Goal: Information Seeking & Learning: Learn about a topic

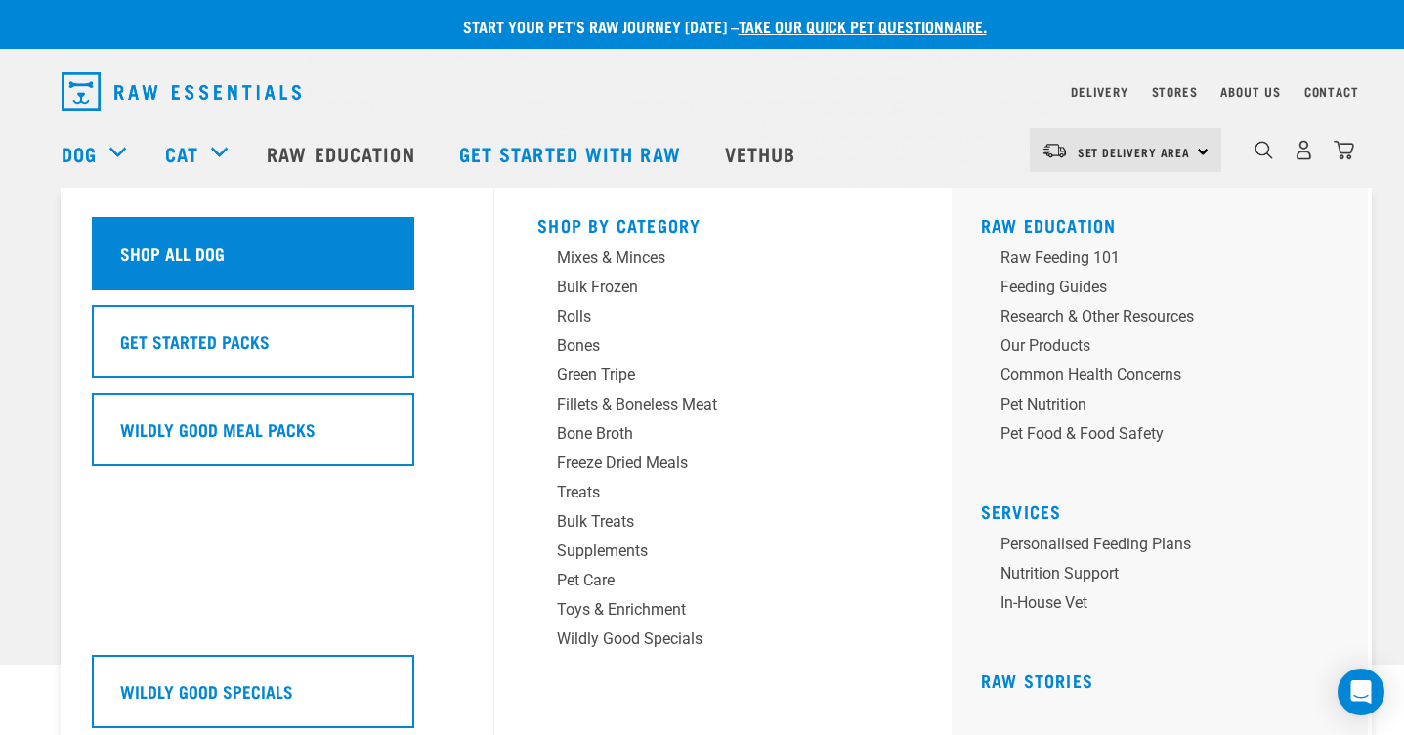
click at [171, 231] on div "Shop All Dog" at bounding box center [253, 253] width 323 height 73
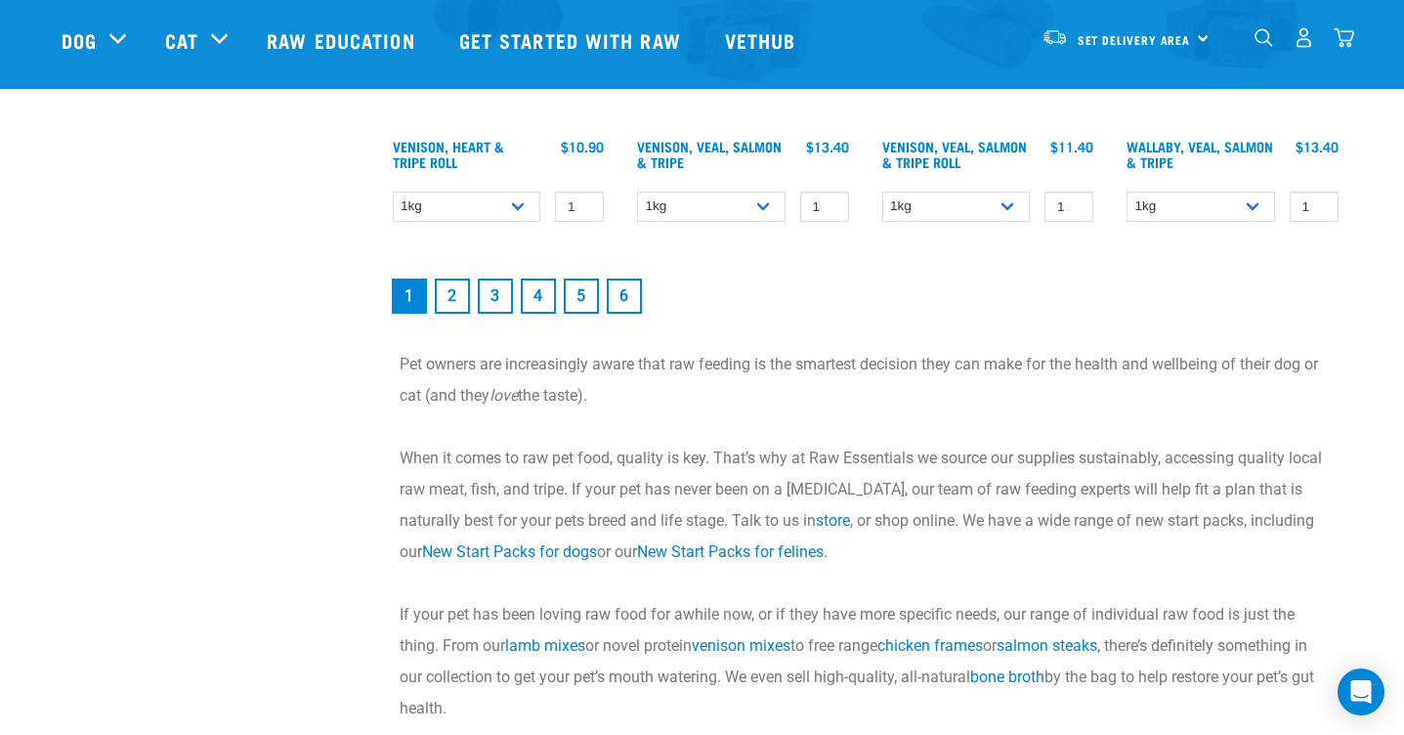
scroll to position [3008, 0]
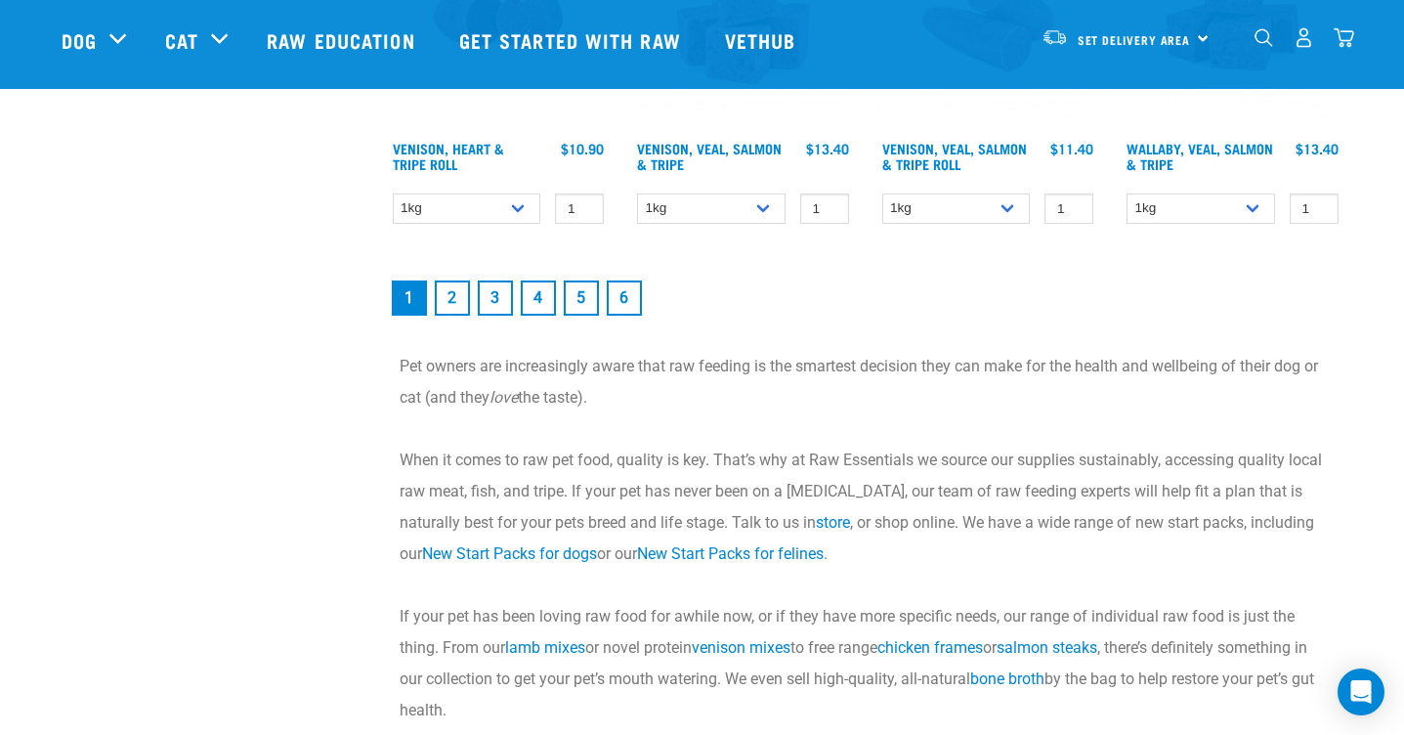
click at [452, 313] on link "2" at bounding box center [452, 297] width 35 height 35
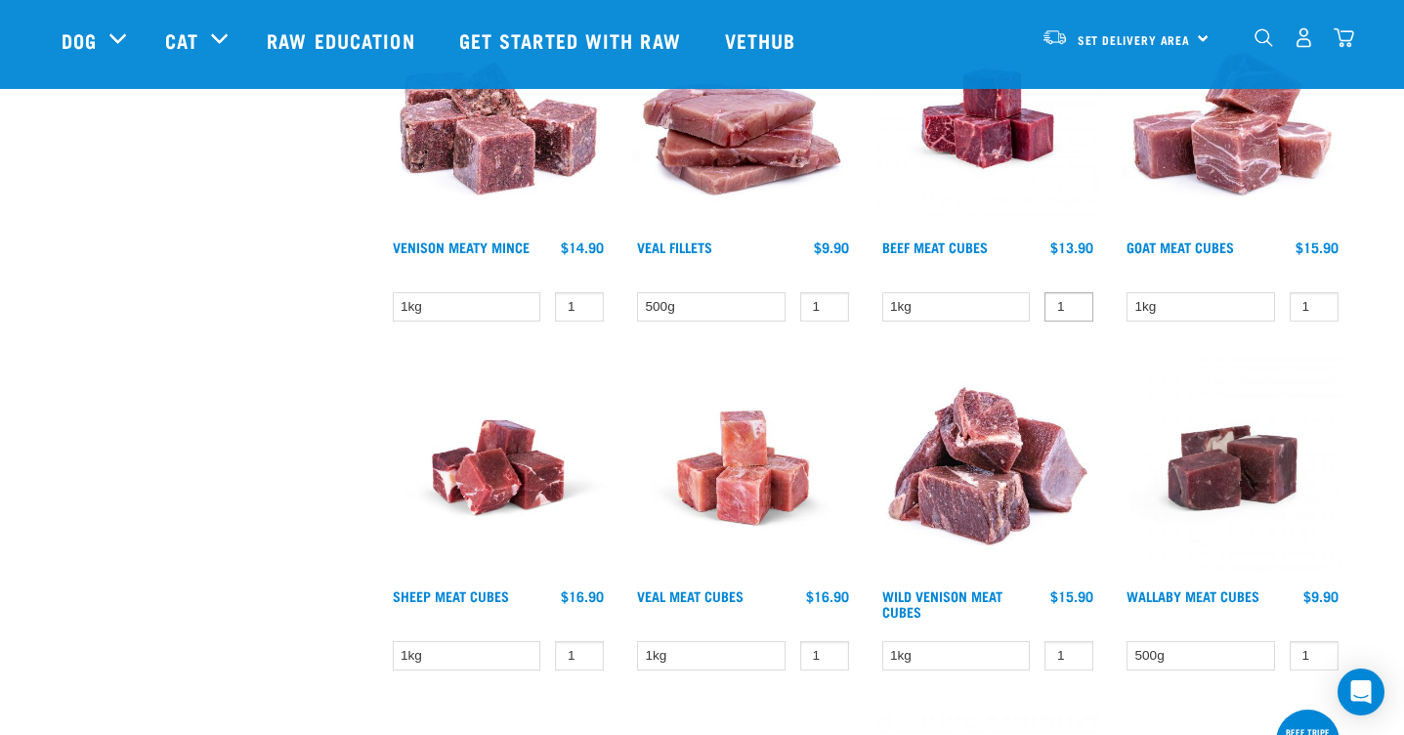
scroll to position [2040, 0]
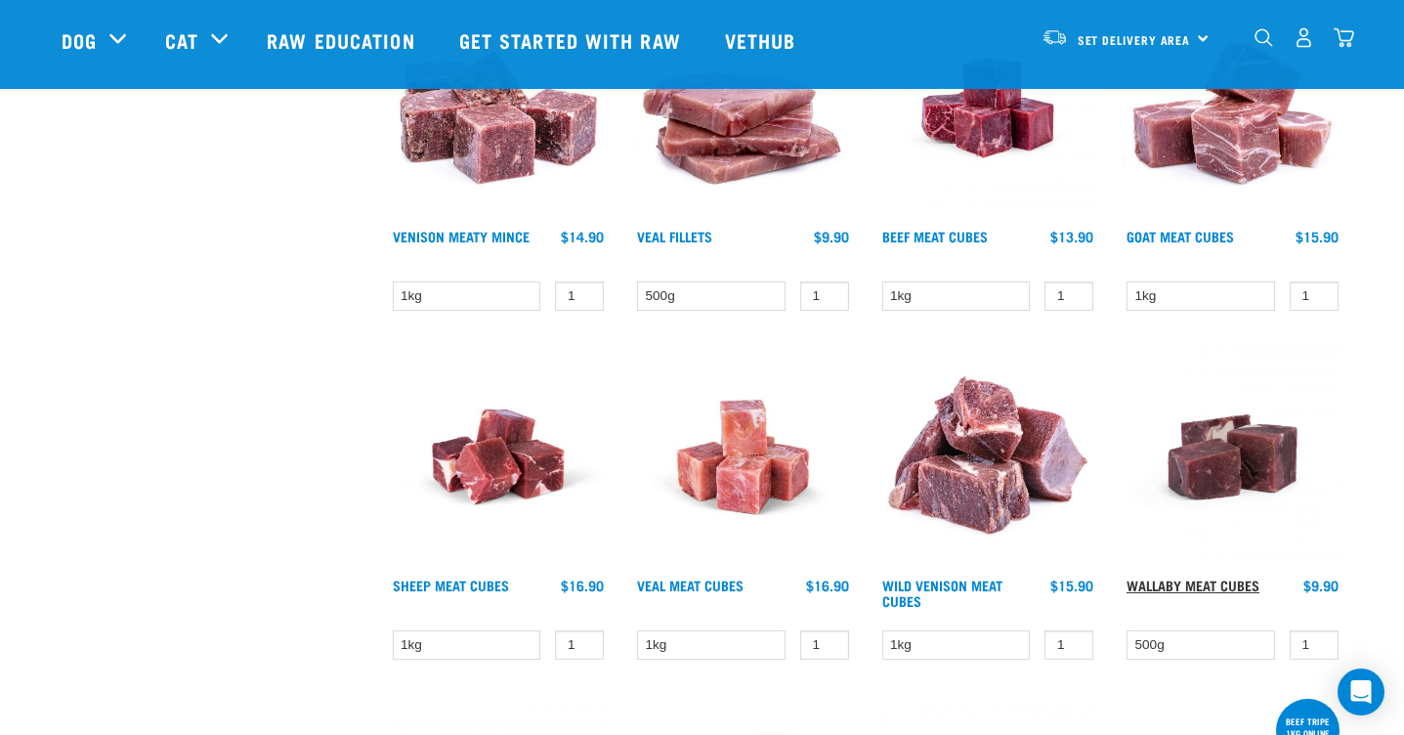
click at [1215, 588] on link "Wallaby Meat Cubes" at bounding box center [1193, 585] width 133 height 7
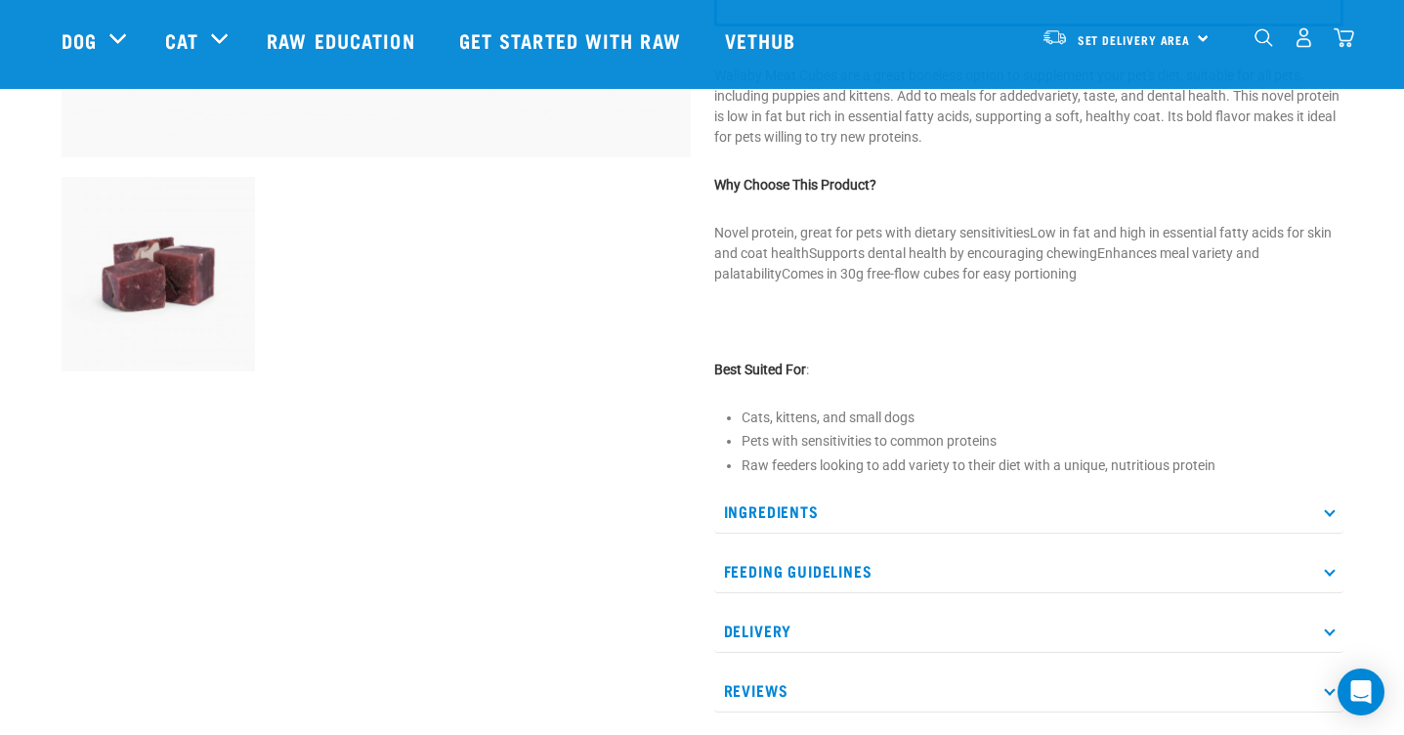
scroll to position [617, 0]
click at [1330, 509] on icon at bounding box center [1329, 508] width 11 height 11
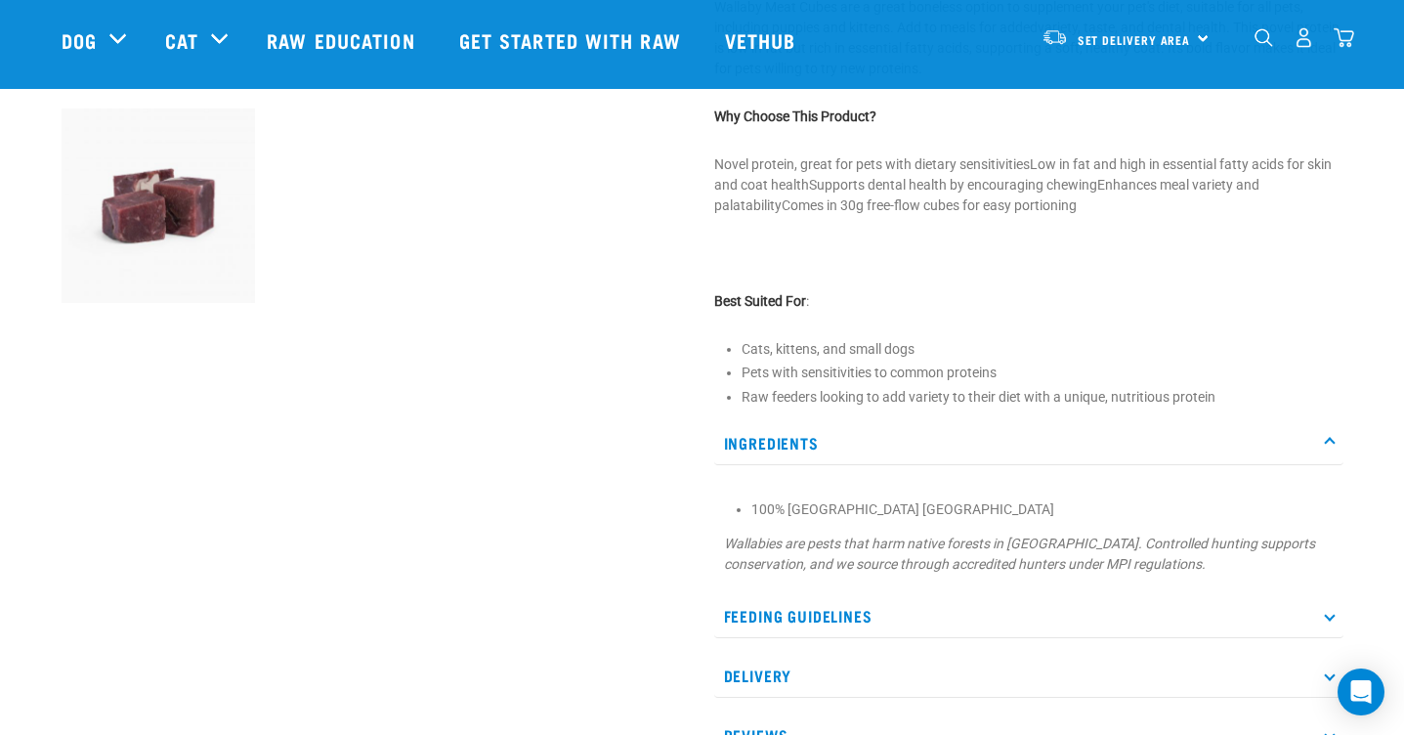
scroll to position [688, 0]
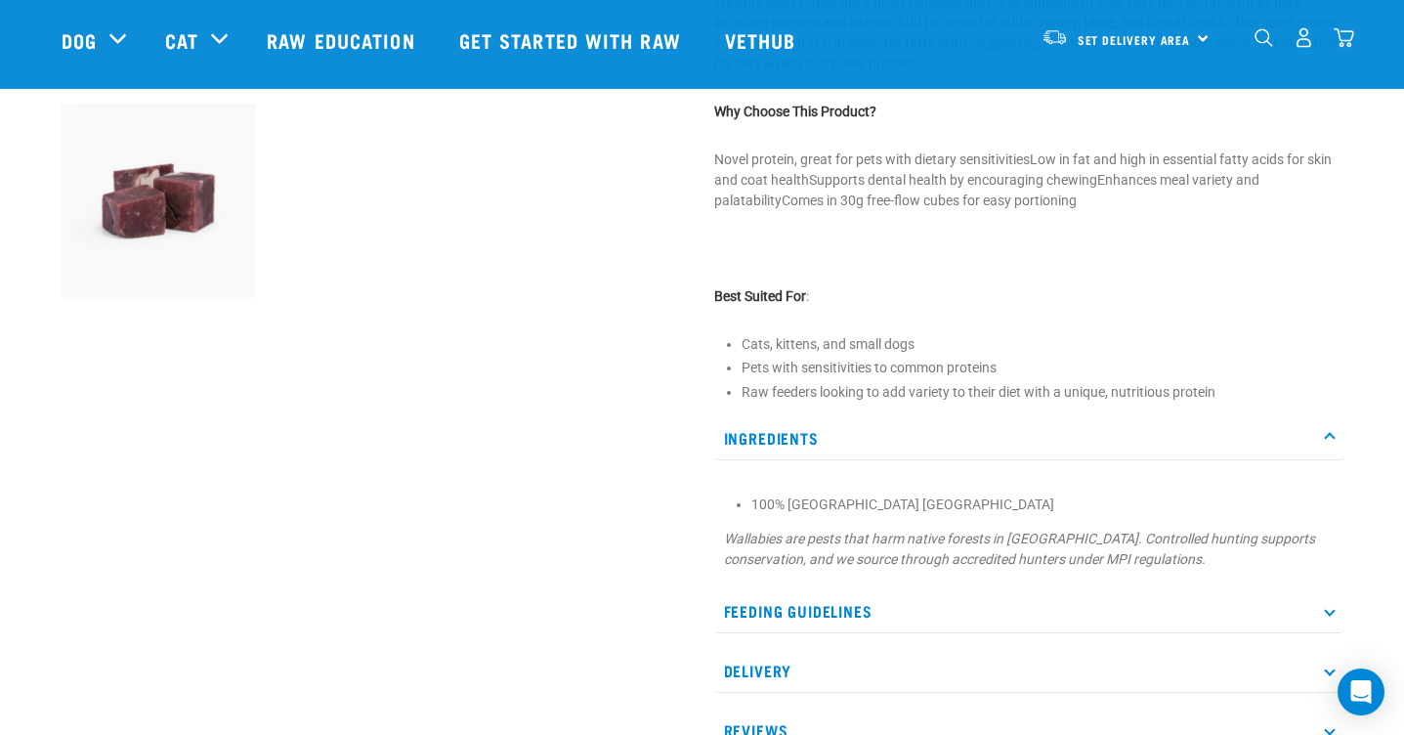
click at [1332, 431] on p "Ingredients" at bounding box center [1028, 438] width 629 height 44
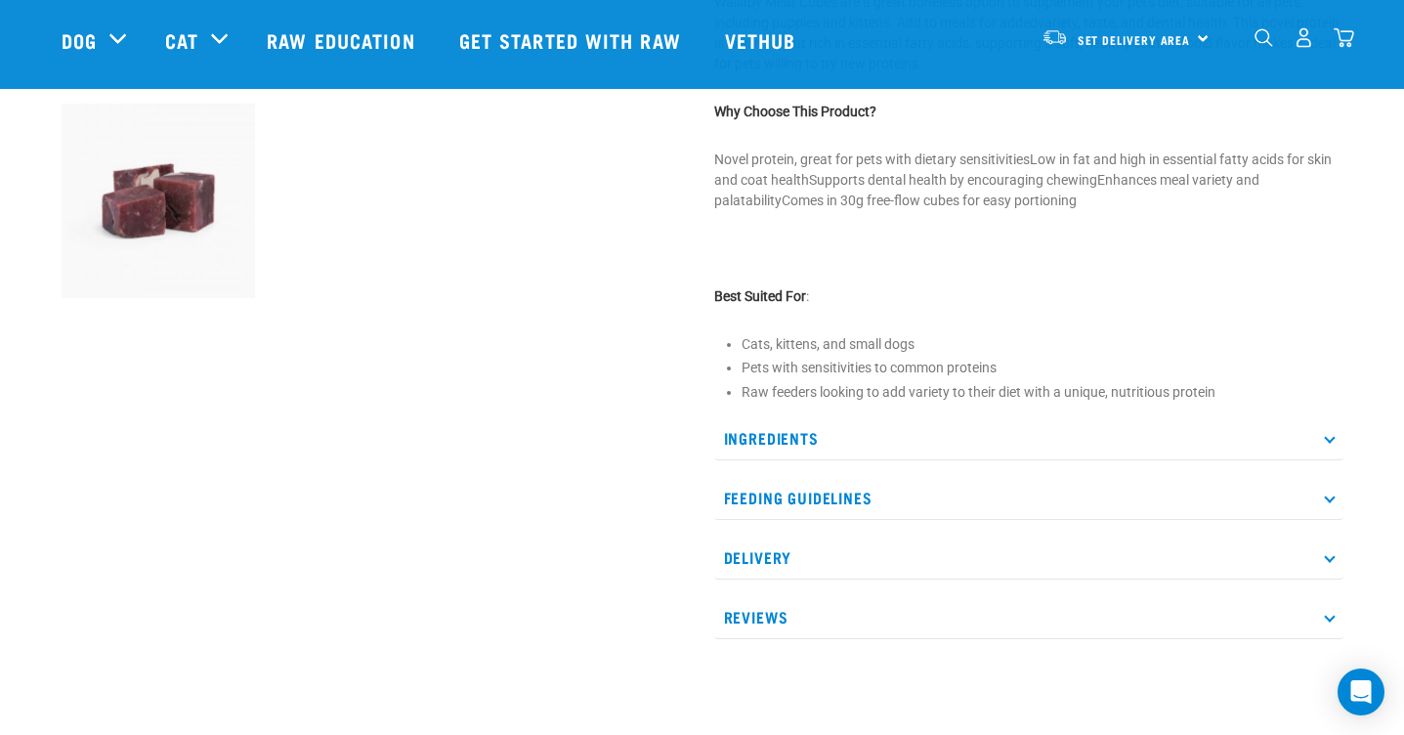
click at [1332, 495] on icon at bounding box center [1329, 497] width 11 height 11
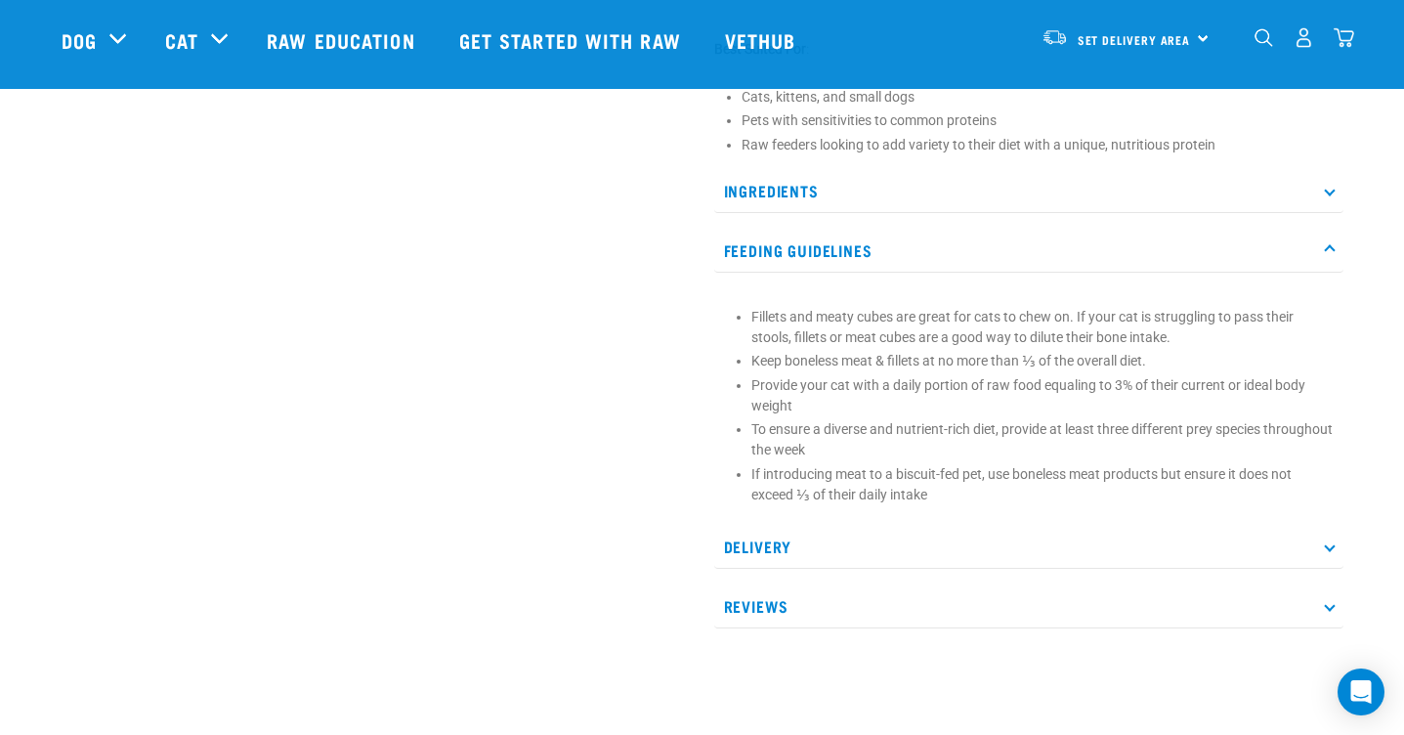
scroll to position [882, 0]
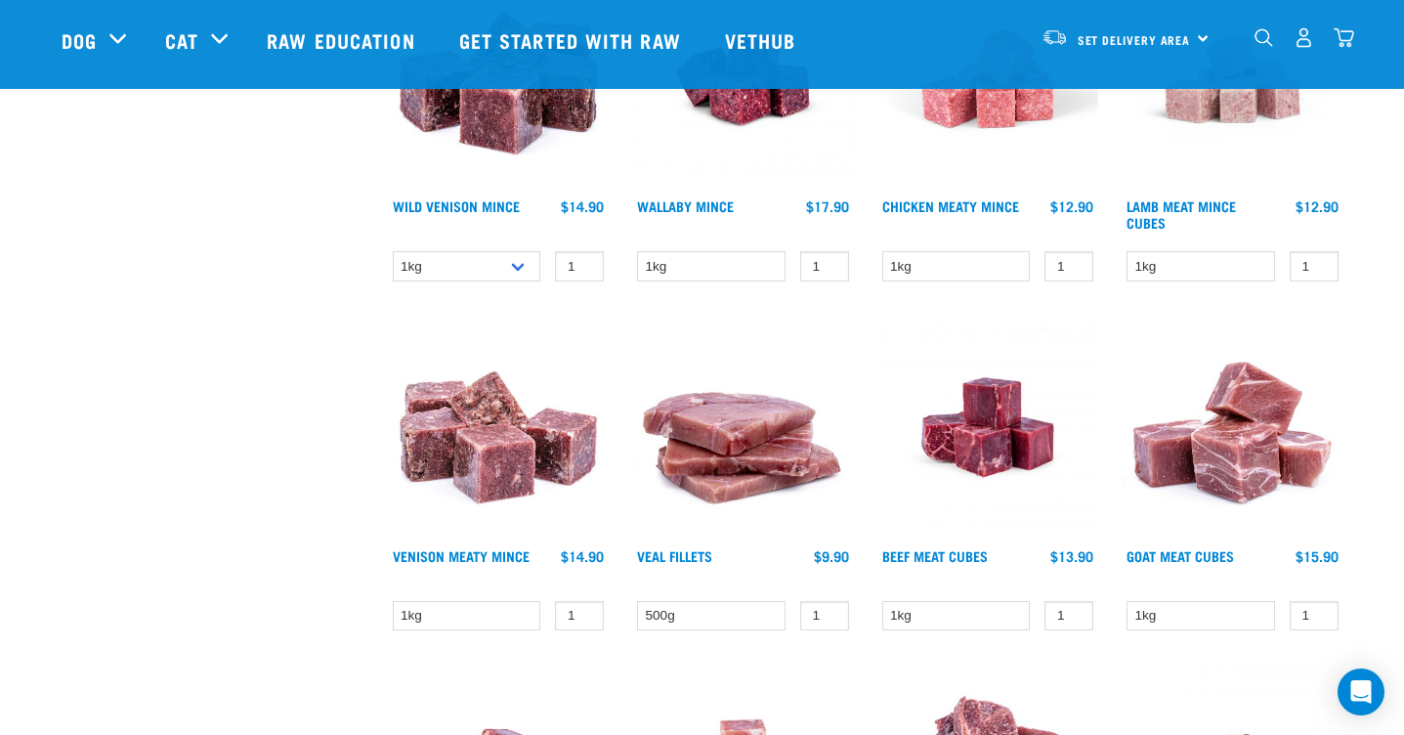
scroll to position [1682, 0]
